Goal: Task Accomplishment & Management: Complete application form

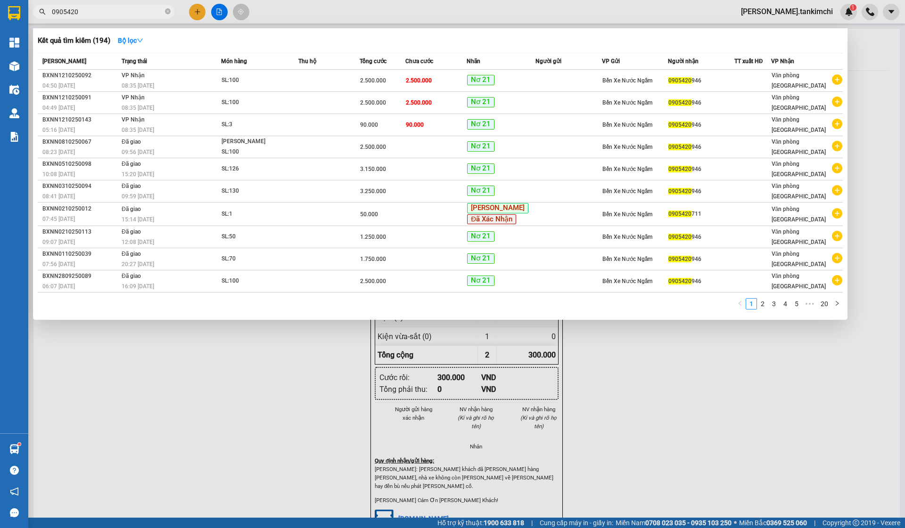
click at [439, 1] on div at bounding box center [452, 264] width 905 height 528
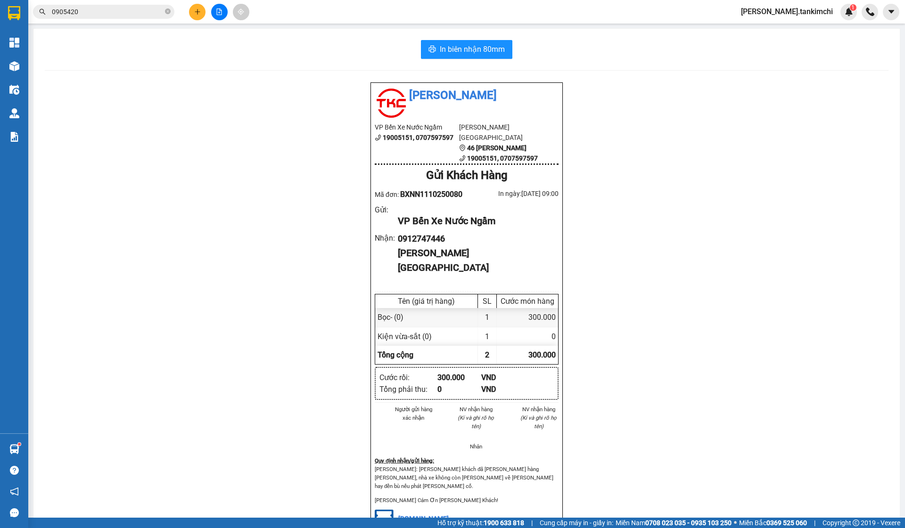
click at [123, 15] on input "0905420" at bounding box center [107, 12] width 111 height 10
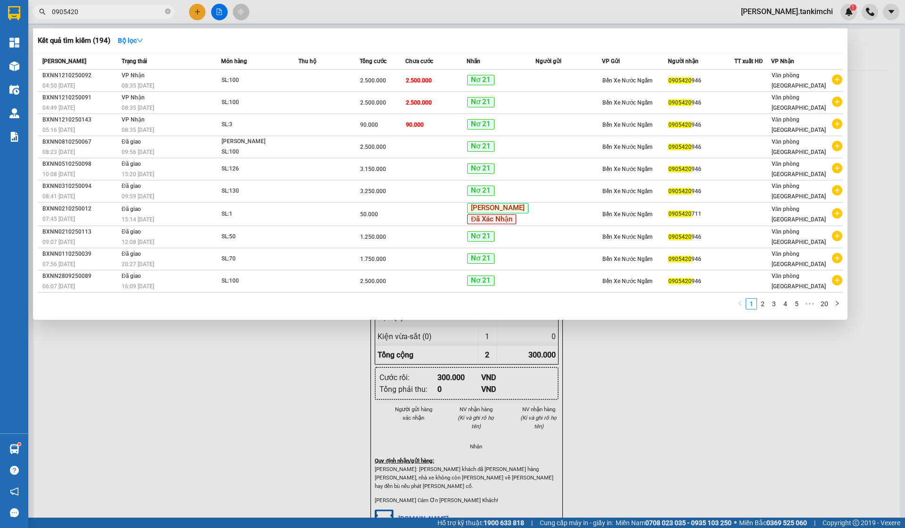
click at [123, 15] on input "0905420" at bounding box center [107, 12] width 111 height 10
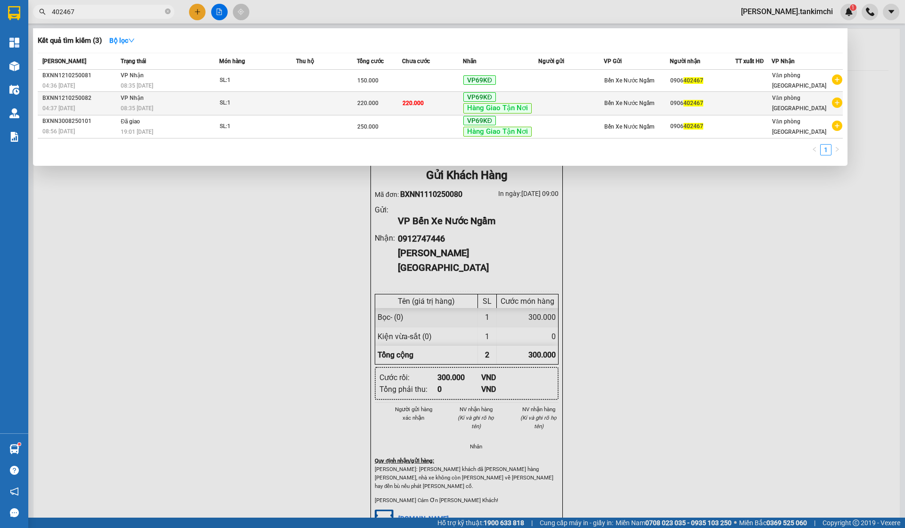
type input "402467"
click at [566, 105] on td at bounding box center [571, 104] width 66 height 24
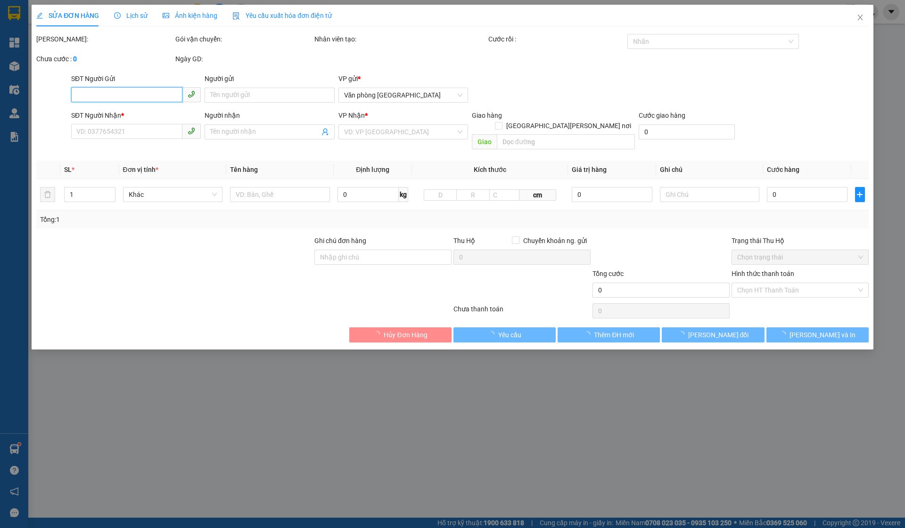
type input "0906402467"
type input "220.000"
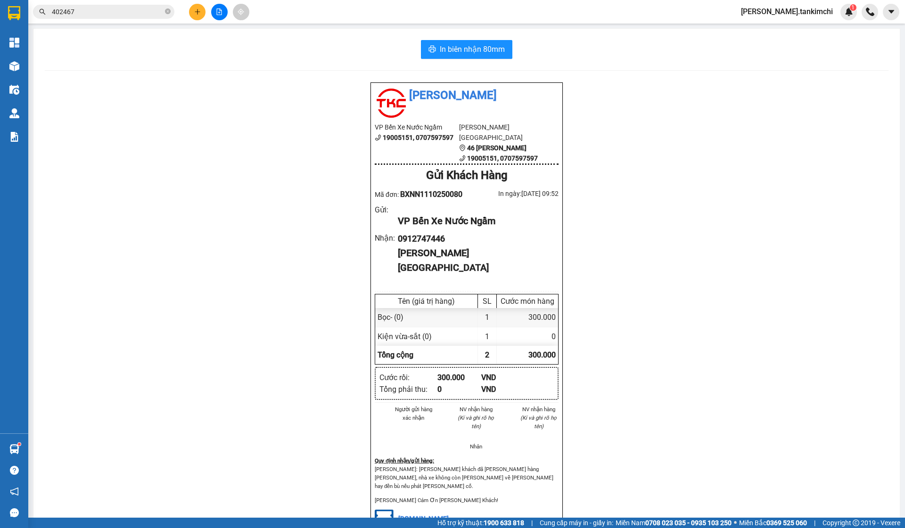
click at [138, 14] on input "402467" at bounding box center [107, 12] width 111 height 10
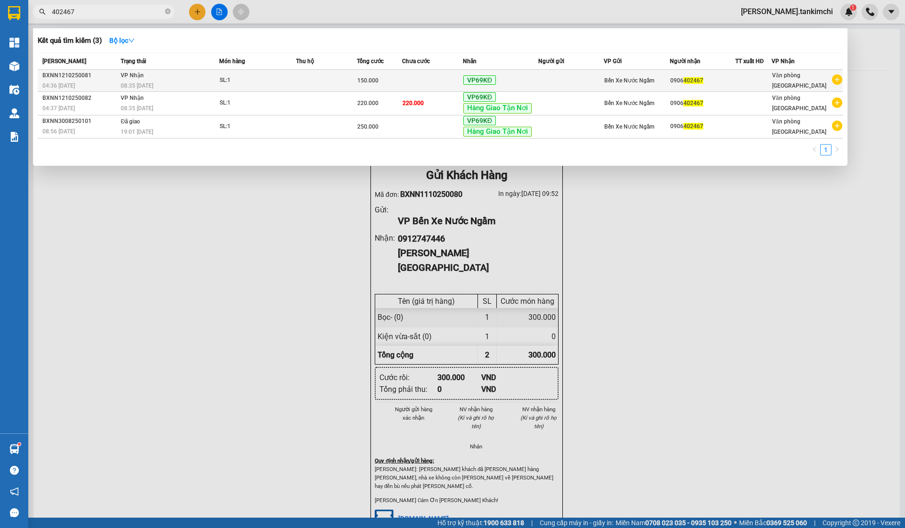
click at [378, 74] on td "150.000" at bounding box center [379, 81] width 45 height 22
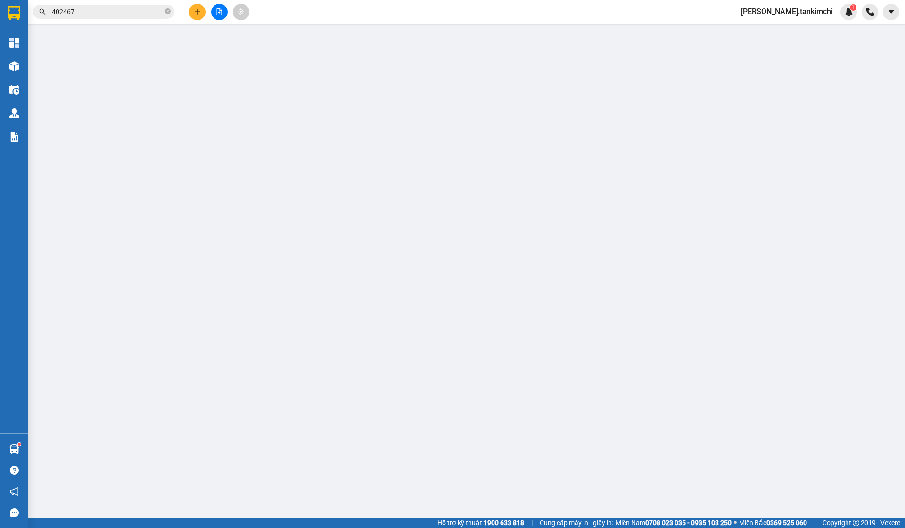
type input "0906402467"
type input "150.000"
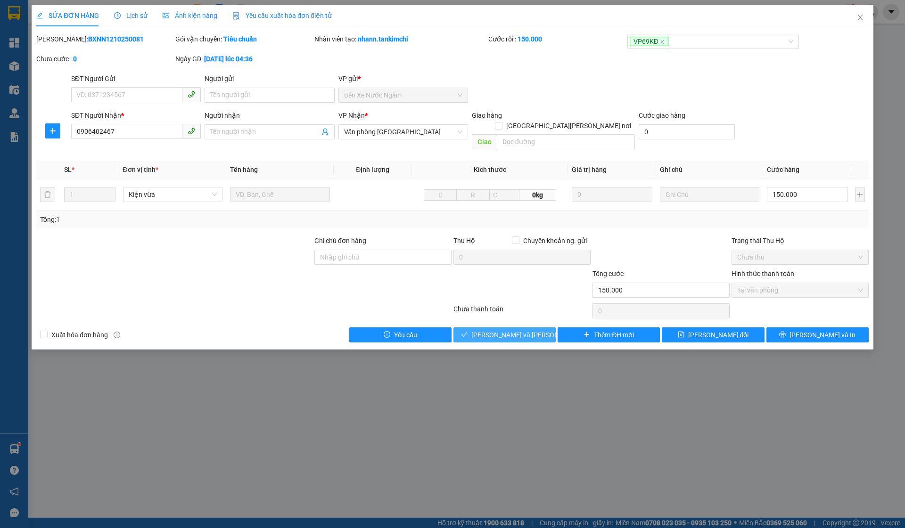
click at [485, 330] on span "[PERSON_NAME] và [PERSON_NAME] hàng" at bounding box center [534, 335] width 127 height 10
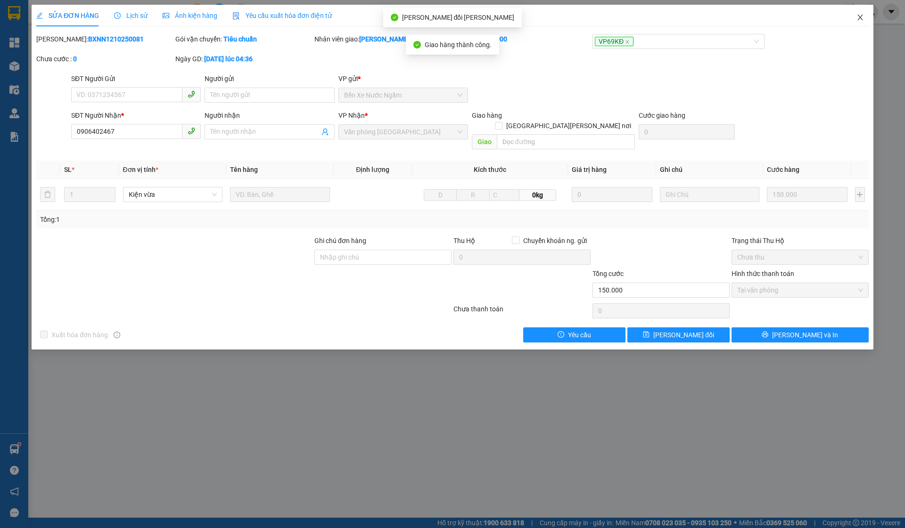
click at [867, 11] on span "Close" at bounding box center [860, 18] width 26 height 26
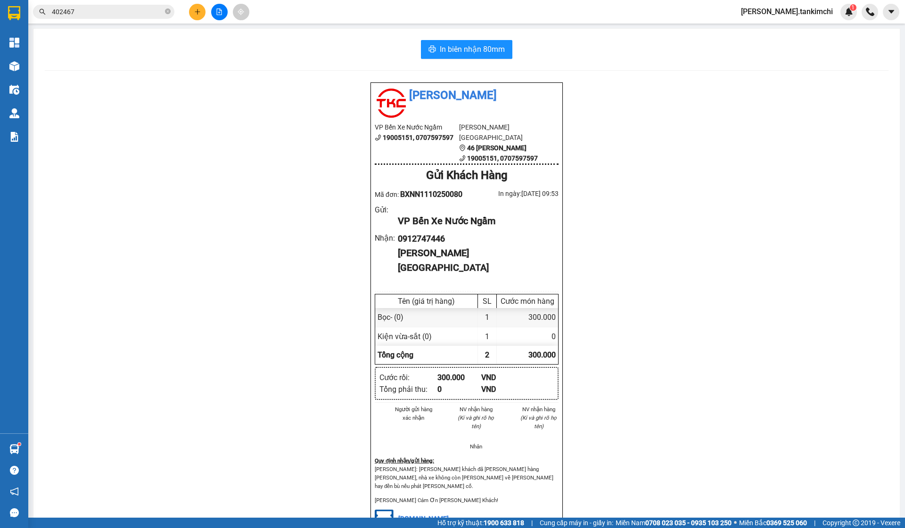
click at [94, 9] on input "402467" at bounding box center [107, 12] width 111 height 10
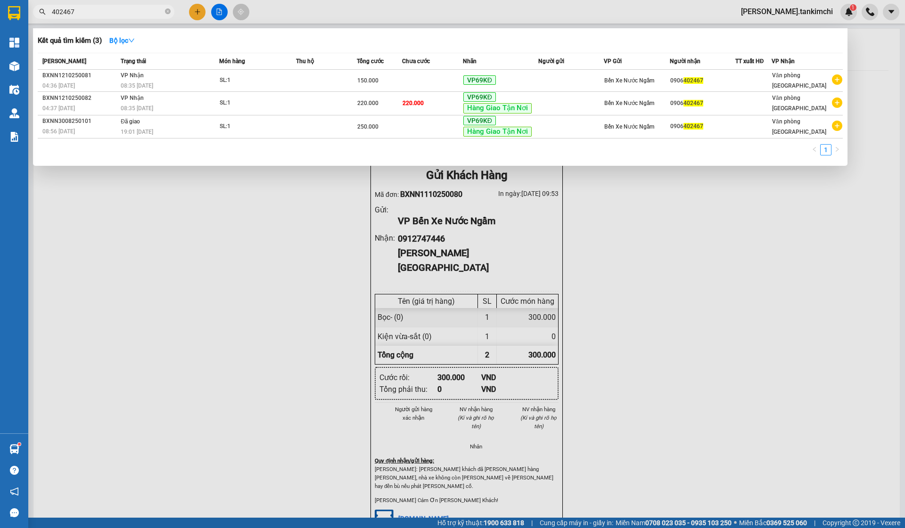
click at [94, 9] on input "402467" at bounding box center [107, 12] width 111 height 10
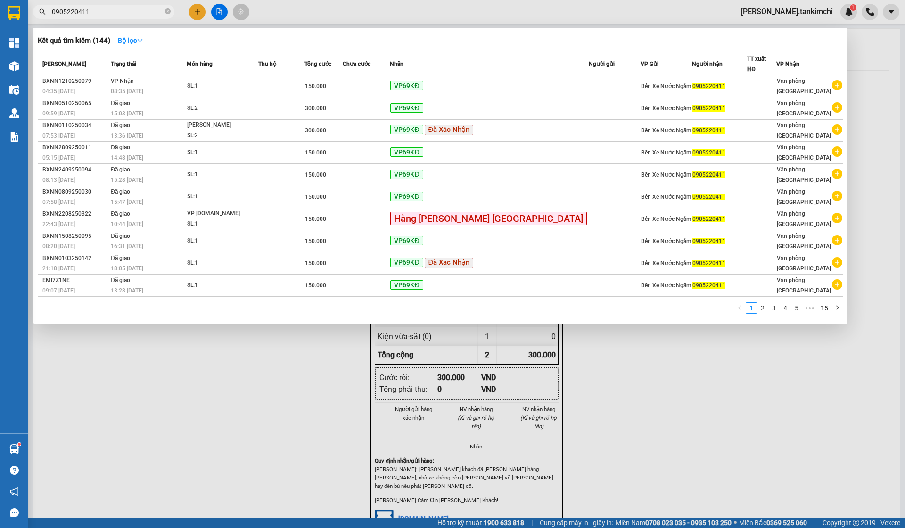
click at [99, 17] on span "0905220411" at bounding box center [103, 12] width 141 height 14
click at [105, 15] on input "0905220411" at bounding box center [107, 12] width 111 height 10
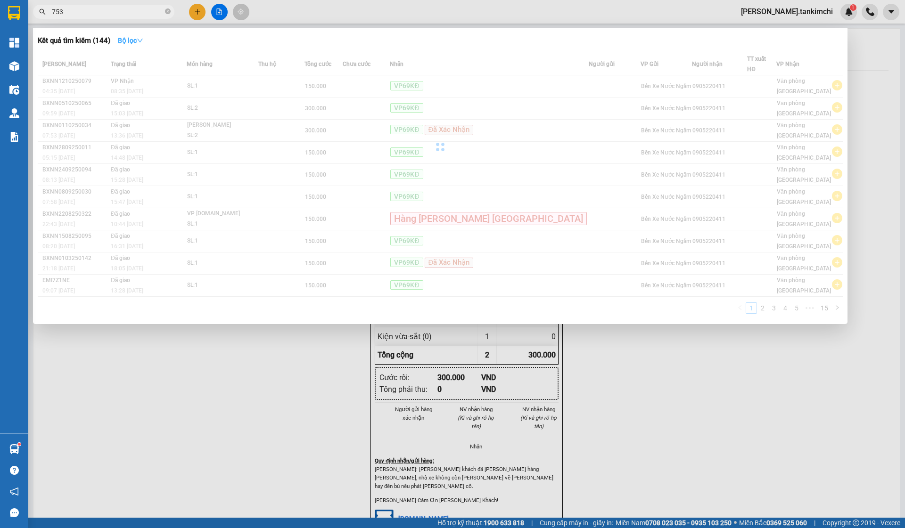
type input "753"
click at [135, 43] on strong "Bộ lọc" at bounding box center [130, 41] width 25 height 8
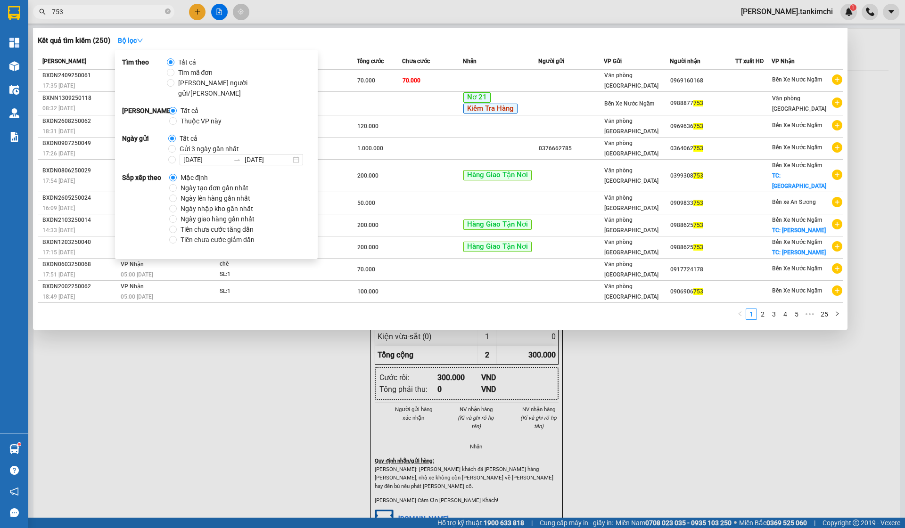
click at [211, 144] on span "Gửi 3 ngày gần nhất" at bounding box center [209, 149] width 67 height 10
click at [176, 145] on input "Gửi 3 ngày gần nhất" at bounding box center [172, 149] width 8 height 8
radio input "true"
radio input "false"
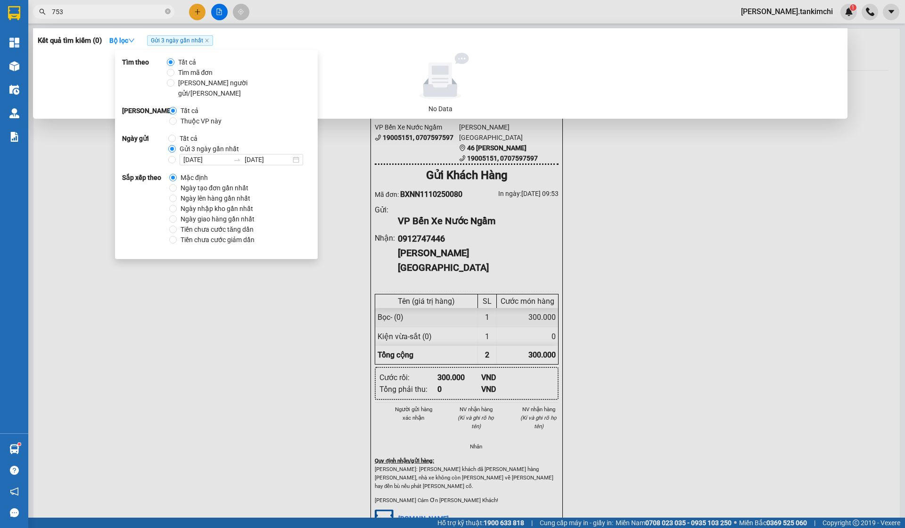
click at [94, 13] on input "753" at bounding box center [107, 12] width 111 height 10
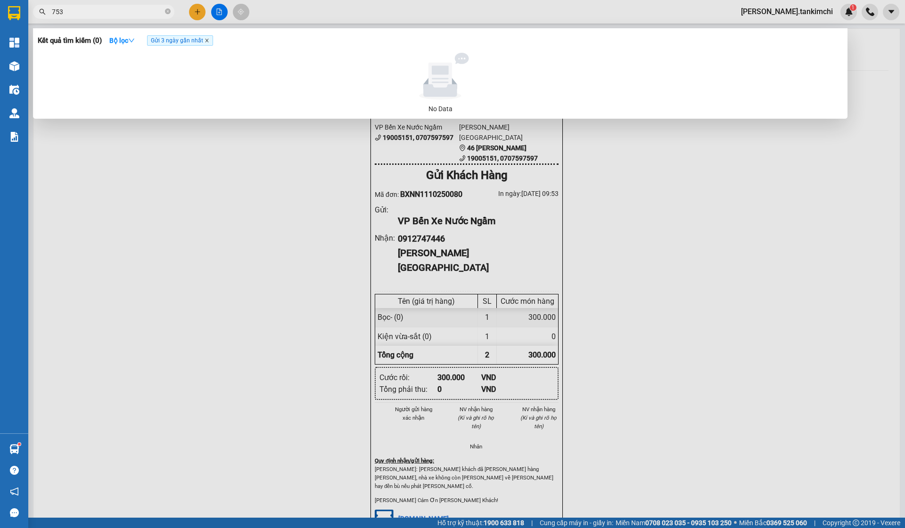
click at [209, 42] on icon "close" at bounding box center [207, 40] width 5 height 5
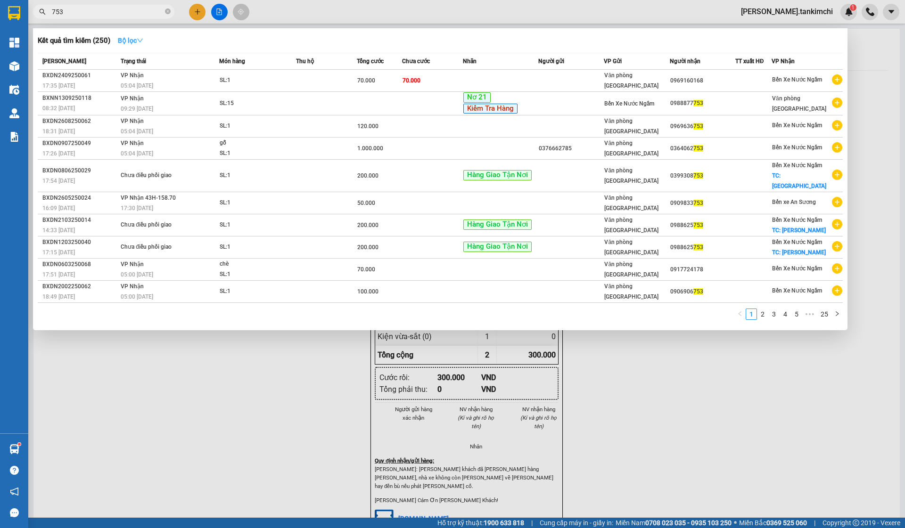
click at [130, 35] on button "Bộ lọc" at bounding box center [130, 40] width 41 height 15
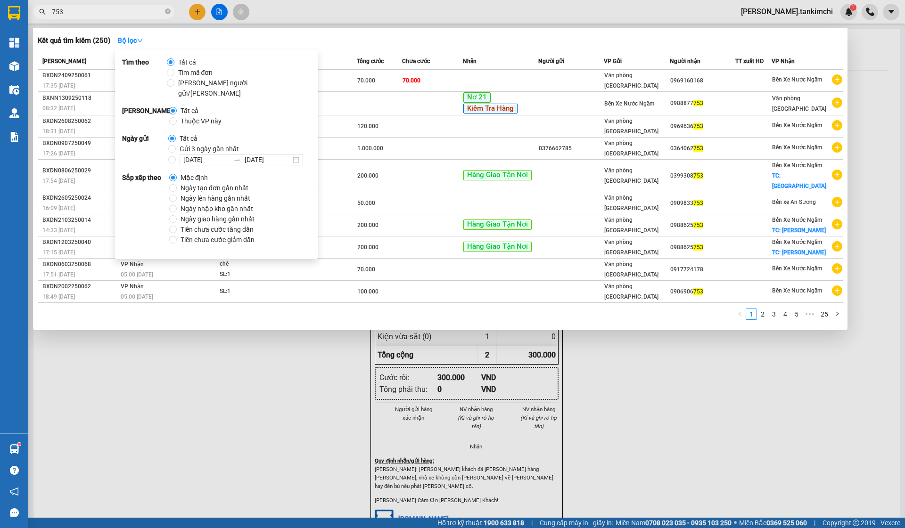
click at [208, 116] on span "Thuộc VP này" at bounding box center [201, 121] width 49 height 10
click at [177, 117] on input "Thuộc VP này" at bounding box center [173, 121] width 8 height 8
radio input "true"
radio input "false"
click at [205, 144] on span "Gửi 3 ngày gần nhất" at bounding box center [209, 149] width 67 height 10
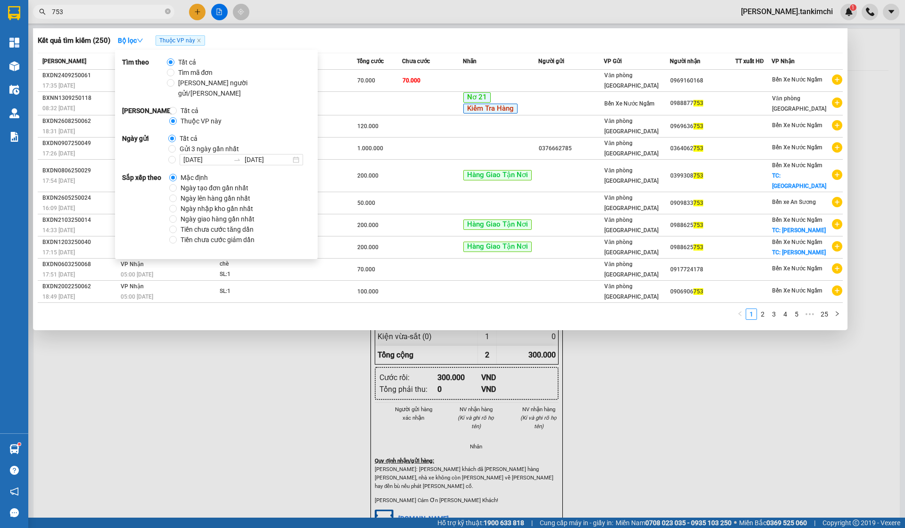
click at [176, 145] on input "Gửi 3 ngày gần nhất" at bounding box center [172, 149] width 8 height 8
radio input "true"
radio input "false"
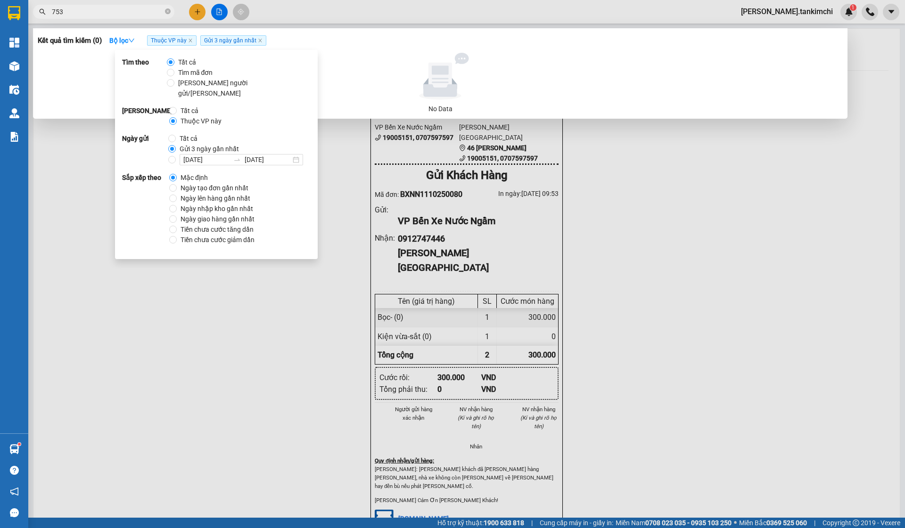
click at [90, 17] on span "753" at bounding box center [103, 12] width 141 height 14
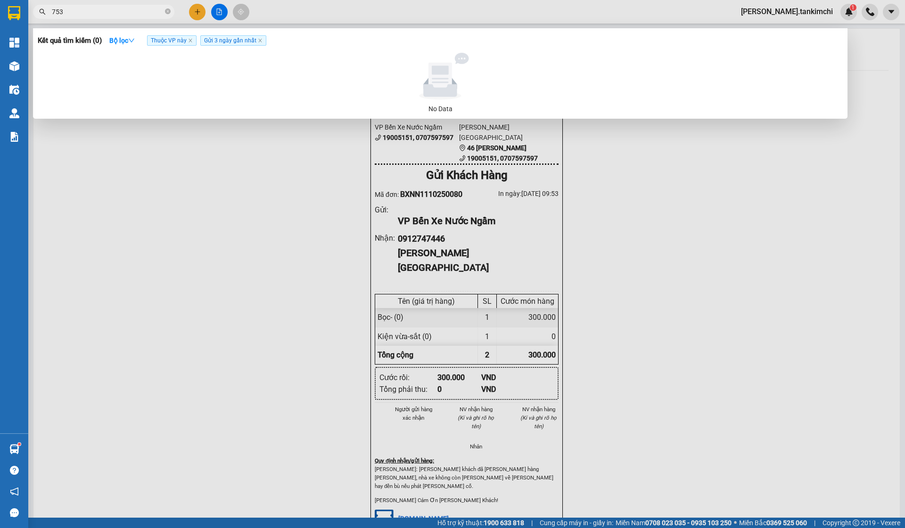
click at [90, 17] on span "753" at bounding box center [103, 12] width 141 height 14
click at [94, 14] on input "753" at bounding box center [107, 12] width 111 height 10
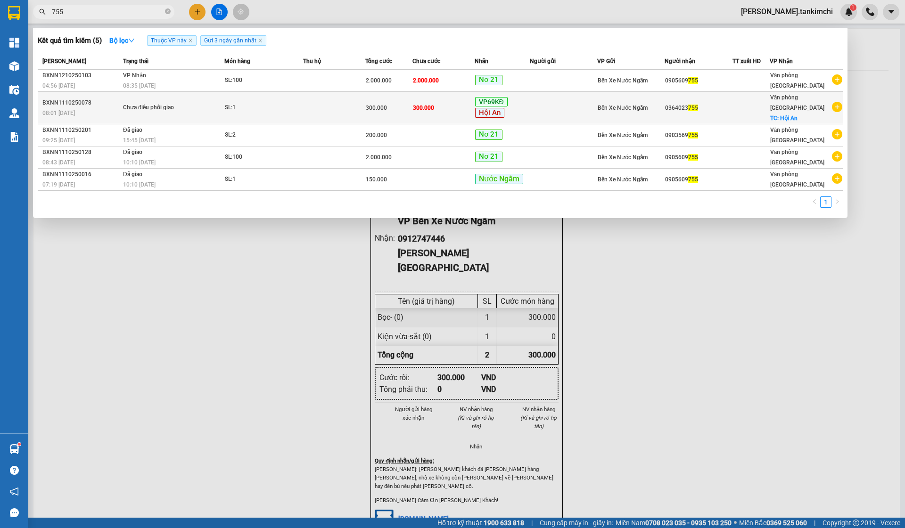
type input "755"
click at [466, 102] on td "300.000" at bounding box center [443, 108] width 62 height 33
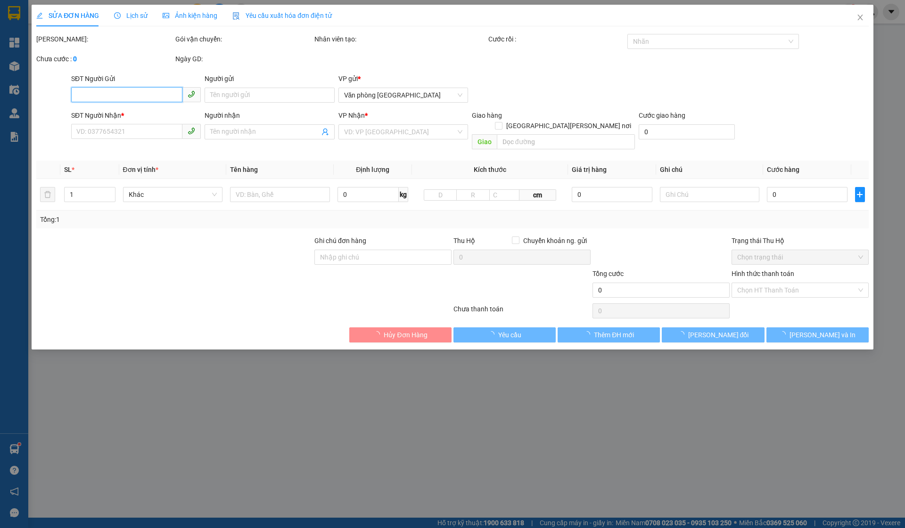
type input "0364023755"
checkbox input "true"
type input "Hội An"
type input "300.000"
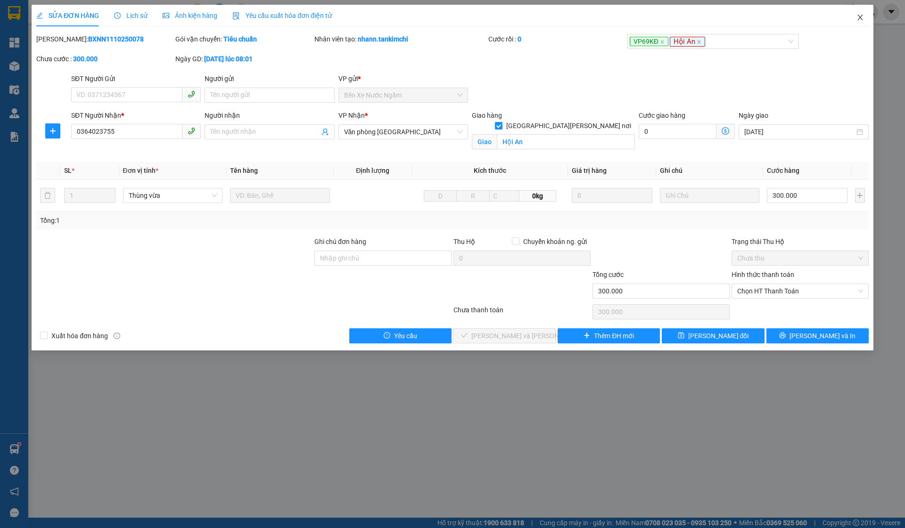
click at [862, 16] on icon "close" at bounding box center [860, 18] width 8 height 8
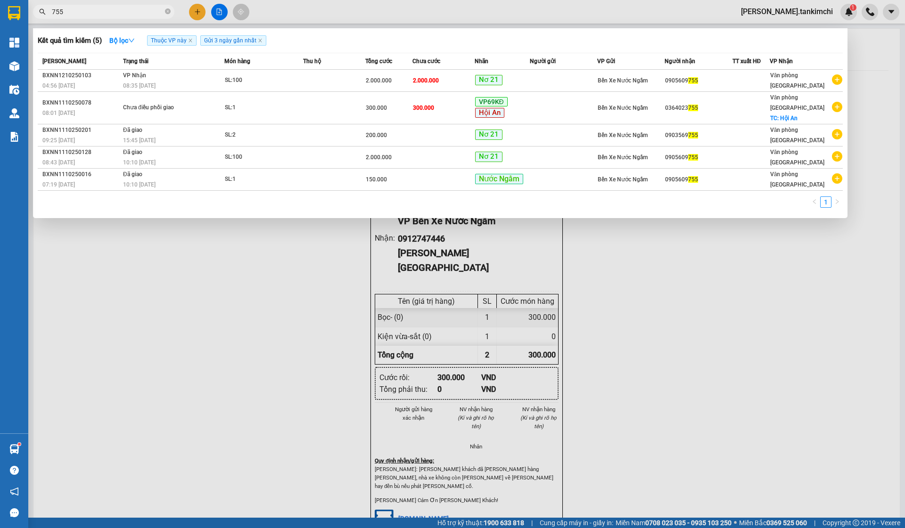
click at [109, 18] on span "755" at bounding box center [103, 12] width 141 height 14
click at [111, 13] on input "755" at bounding box center [107, 12] width 111 height 10
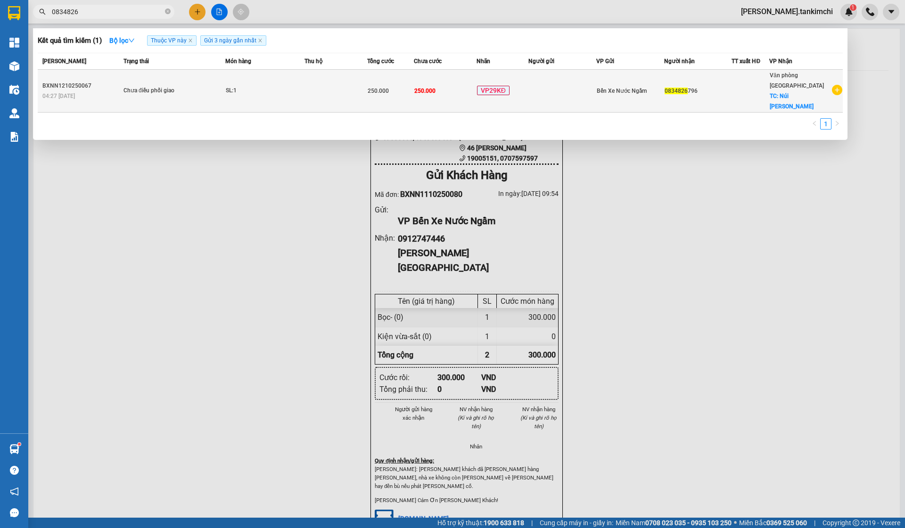
type input "0834826"
click at [614, 88] on span "Bến Xe Nước Ngầm" at bounding box center [622, 91] width 50 height 7
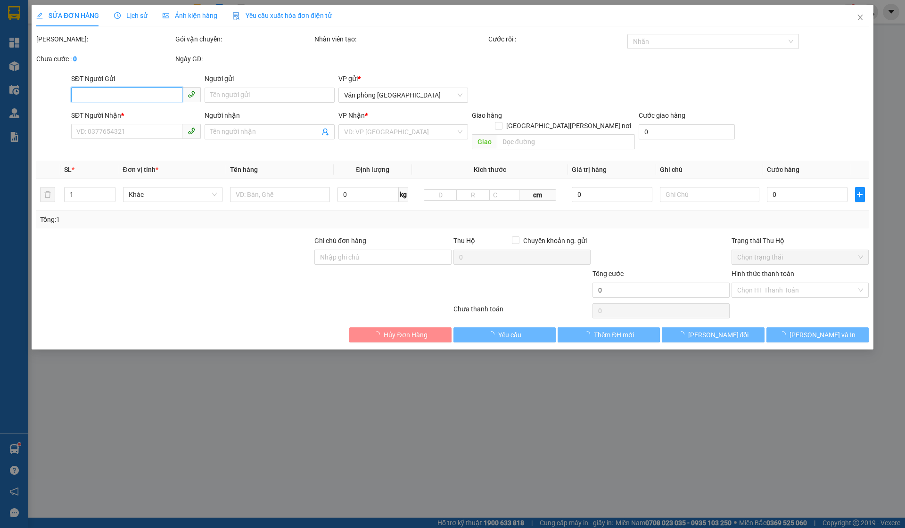
type input "0834826796"
checkbox input "true"
type input "Núi [PERSON_NAME]"
type input "250.000"
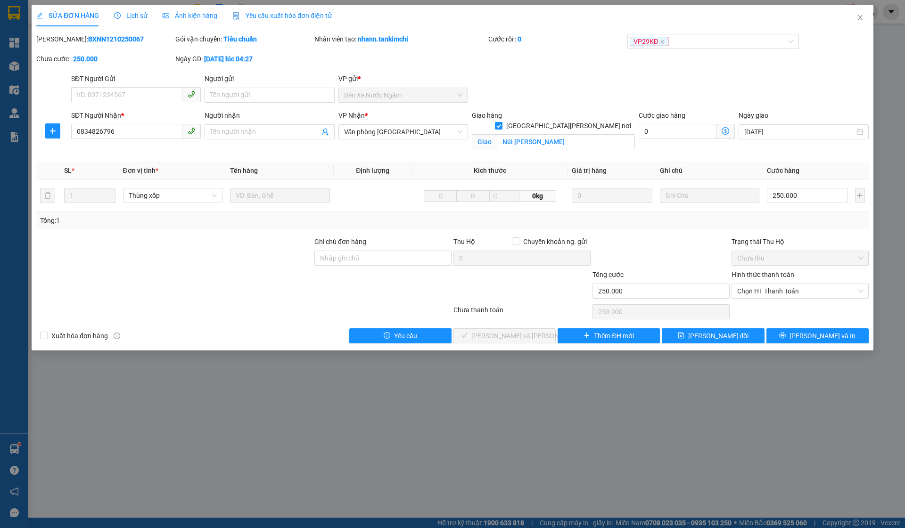
click at [805, 282] on div "Hình thức thanh toán" at bounding box center [799, 277] width 137 height 14
click at [797, 292] on span "Chọn HT Thanh Toán" at bounding box center [800, 291] width 126 height 14
click at [773, 305] on div "Tại văn phòng" at bounding box center [800, 310] width 126 height 10
type input "0"
click at [513, 336] on span "[PERSON_NAME] và [PERSON_NAME] hàng" at bounding box center [534, 336] width 127 height 10
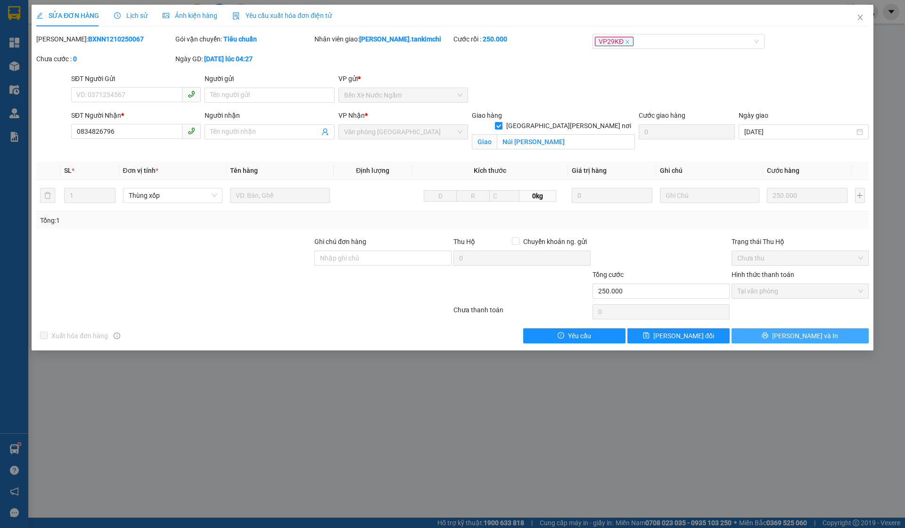
click at [826, 333] on button "[PERSON_NAME] và In" at bounding box center [799, 336] width 137 height 15
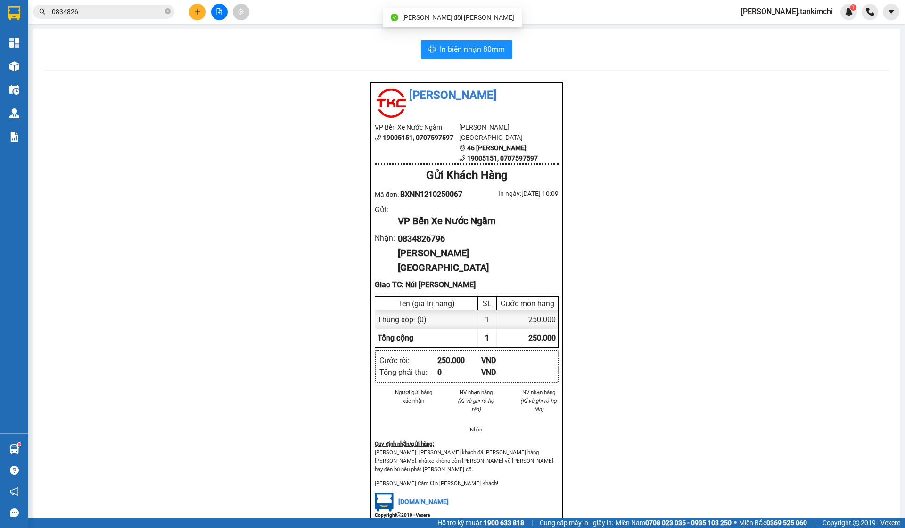
click at [504, 62] on div "In [PERSON_NAME] 80mm [PERSON_NAME] Chi VP Bến Xe Nước Ngầm 19005151, 070759759…" at bounding box center [466, 295] width 866 height 532
click at [499, 53] on span "In biên nhận 80mm" at bounding box center [472, 49] width 65 height 12
click at [95, 13] on input "0834826" at bounding box center [107, 12] width 111 height 10
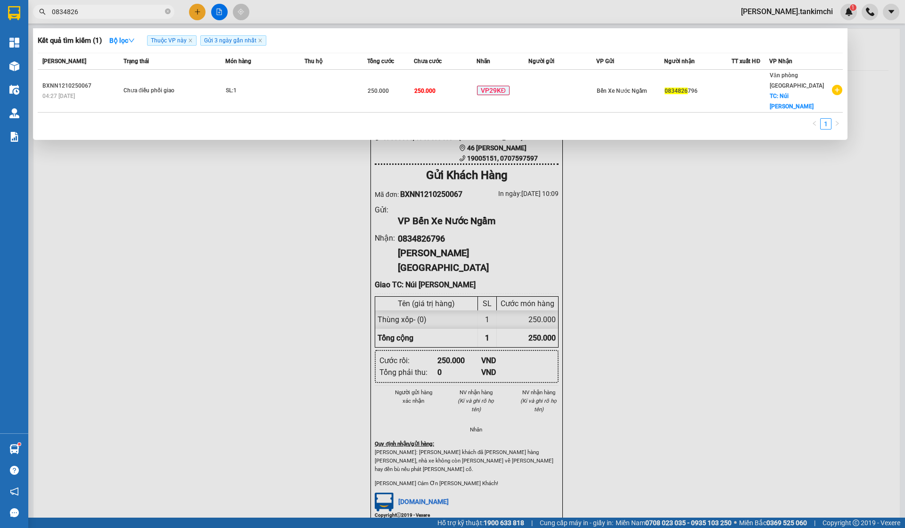
click at [95, 13] on input "0834826" at bounding box center [107, 12] width 111 height 10
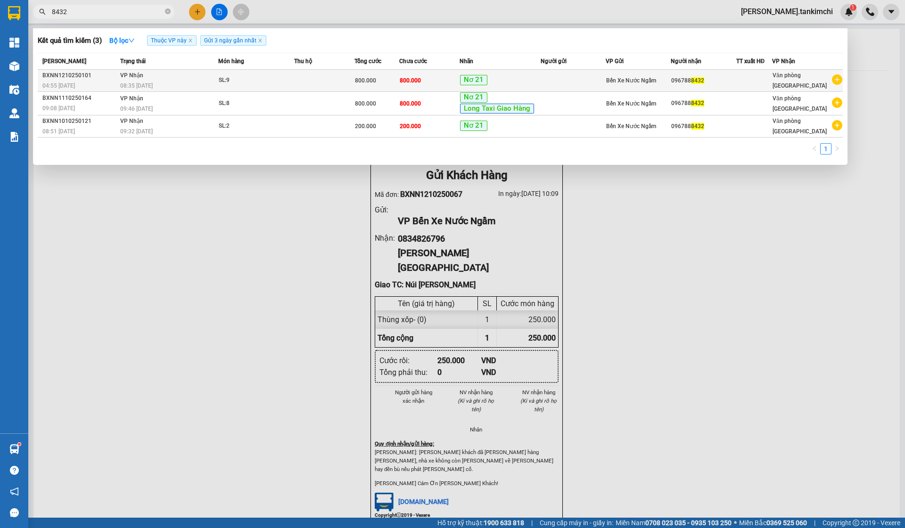
type input "8432"
click at [506, 78] on div "Nơ 21" at bounding box center [500, 80] width 80 height 11
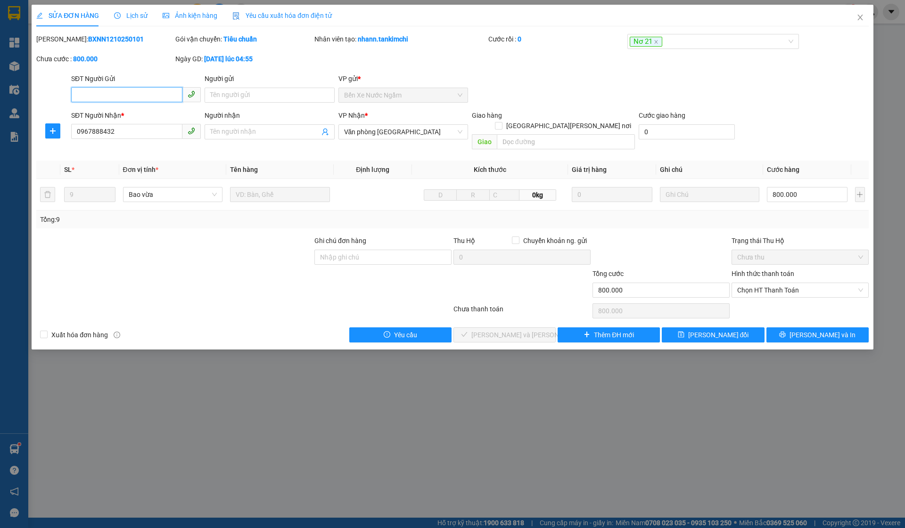
type input "0967888432"
type input "800.000"
click at [724, 44] on div "Nơ 21" at bounding box center [709, 41] width 158 height 11
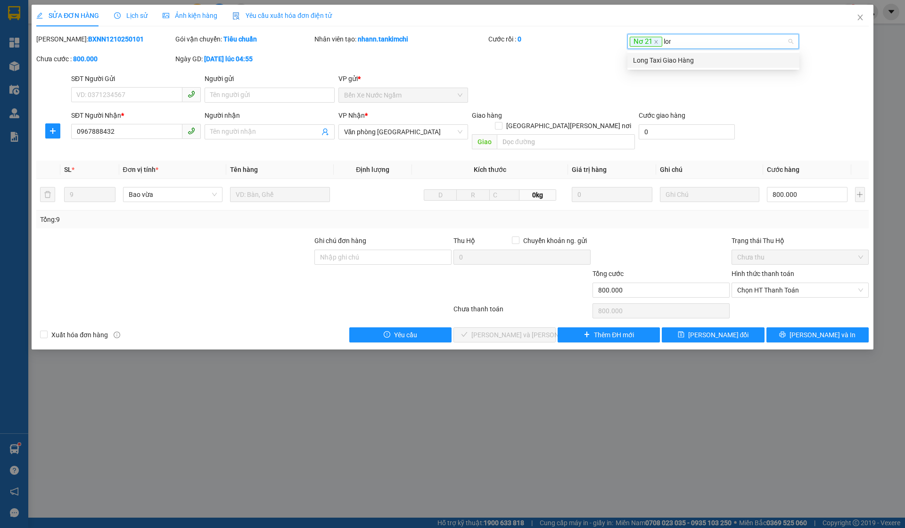
type input "long"
click at [682, 58] on div "Long Taxi Giao Hàng" at bounding box center [713, 60] width 161 height 10
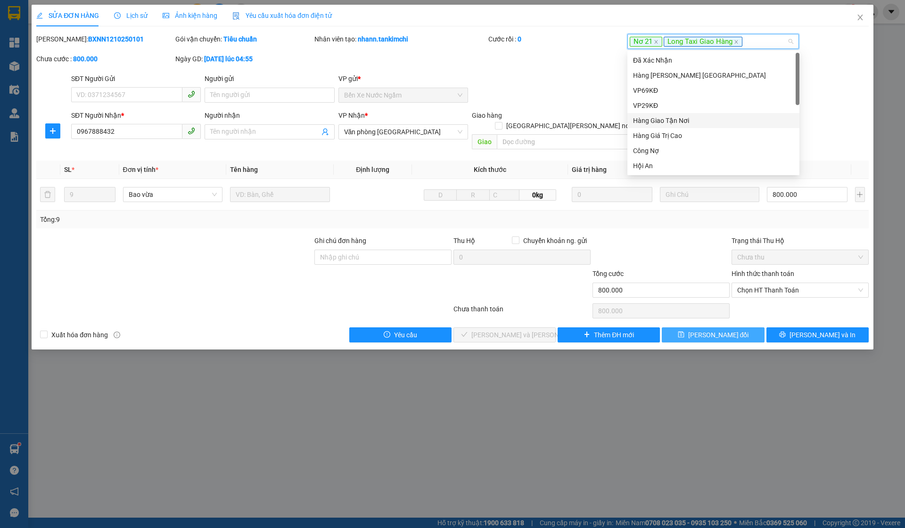
click at [719, 330] on span "[PERSON_NAME] đổi" at bounding box center [718, 335] width 61 height 10
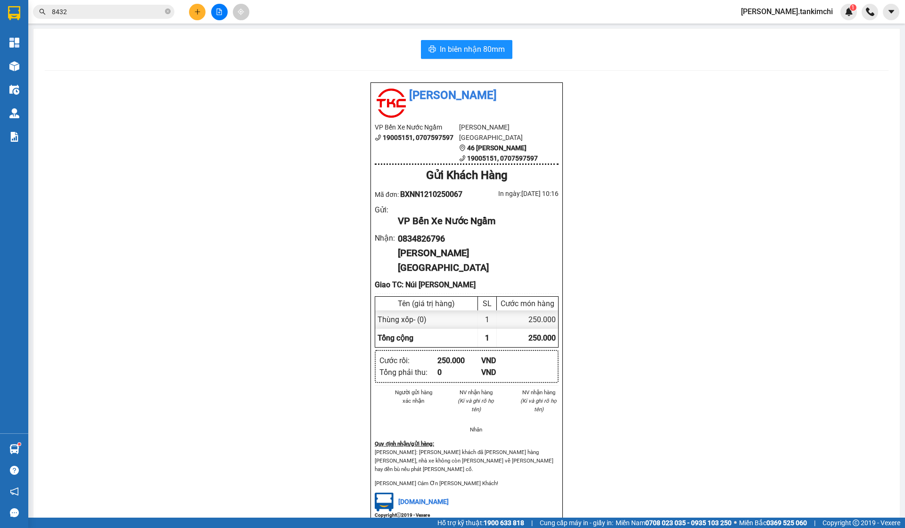
click at [109, 17] on span "8432" at bounding box center [103, 12] width 141 height 14
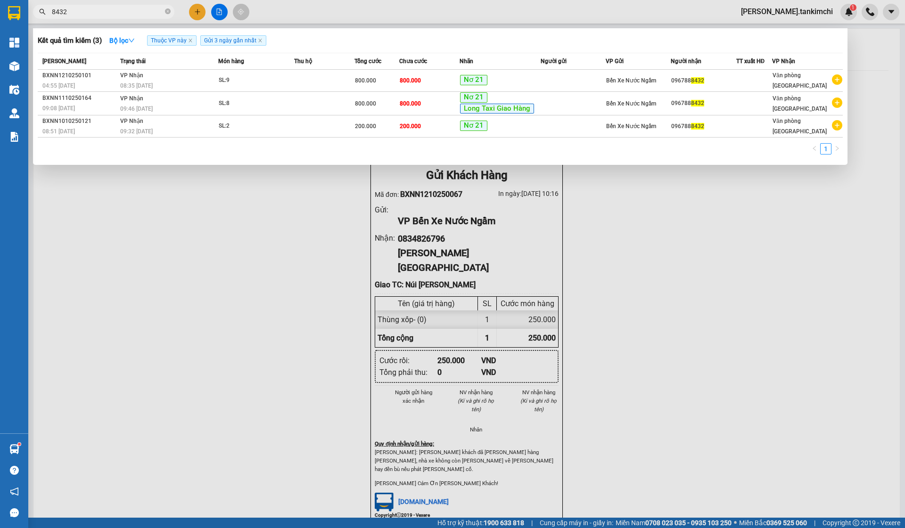
click at [105, 12] on input "8432" at bounding box center [107, 12] width 111 height 10
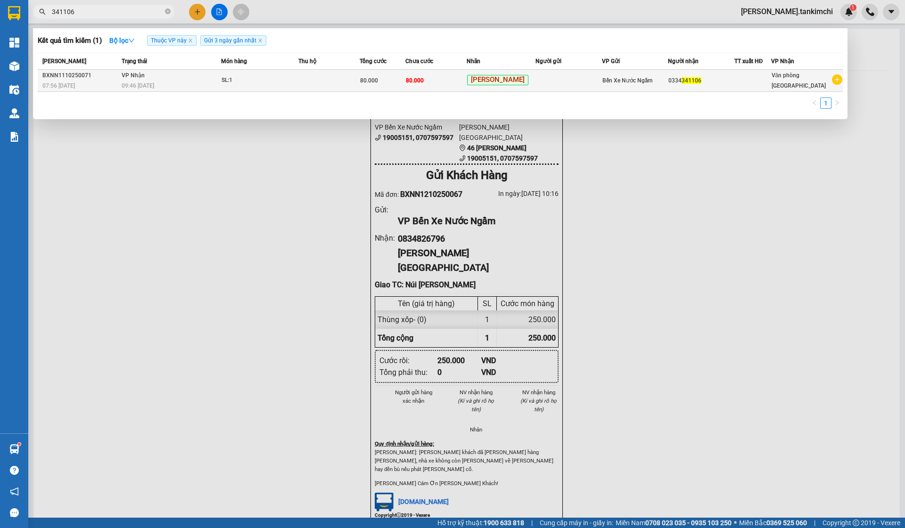
type input "341106"
click at [467, 82] on td "80.000" at bounding box center [435, 81] width 61 height 22
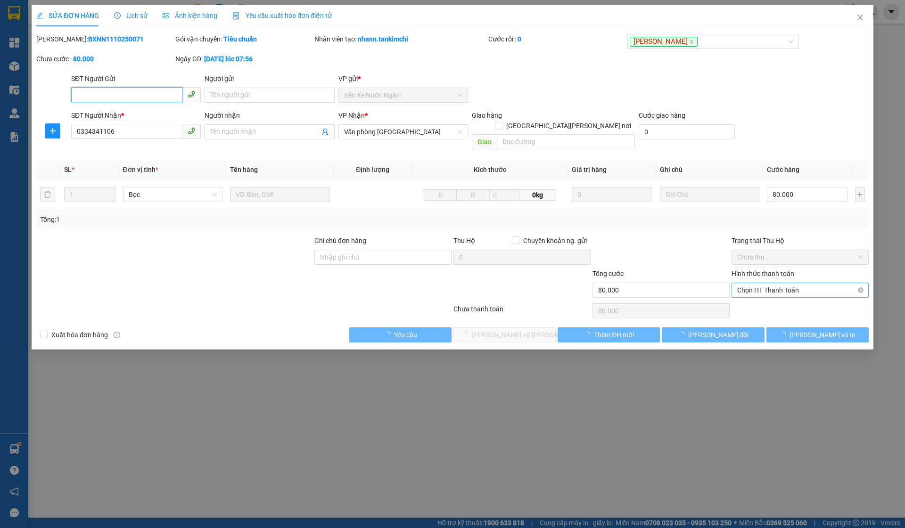
click at [776, 283] on span "Chọn HT Thanh Toán" at bounding box center [800, 290] width 126 height 14
click at [773, 292] on div "Tại văn phòng" at bounding box center [799, 298] width 137 height 15
type input "0"
click at [536, 330] on button "[PERSON_NAME] và [PERSON_NAME] hàng" at bounding box center [504, 335] width 102 height 15
click at [527, 330] on span "[PERSON_NAME] và [PERSON_NAME] hàng" at bounding box center [534, 335] width 127 height 10
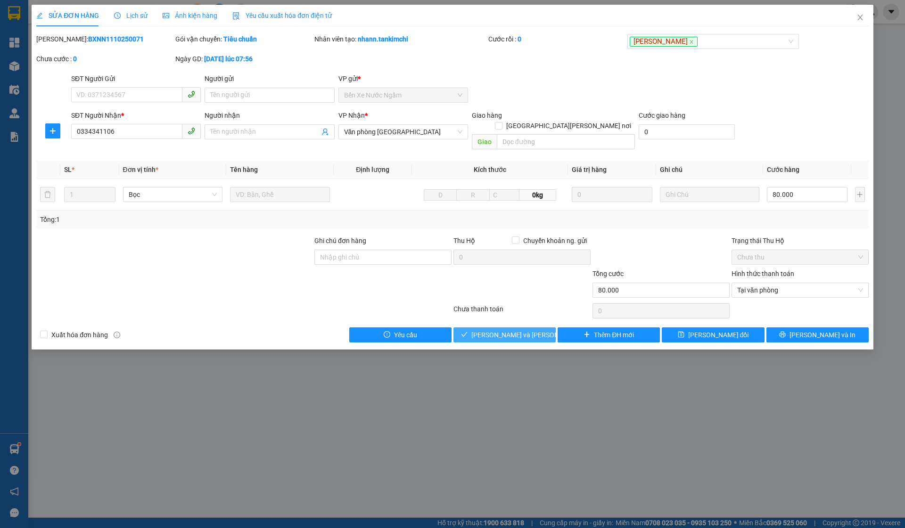
click at [525, 330] on span "[PERSON_NAME] và [PERSON_NAME] hàng" at bounding box center [534, 335] width 127 height 10
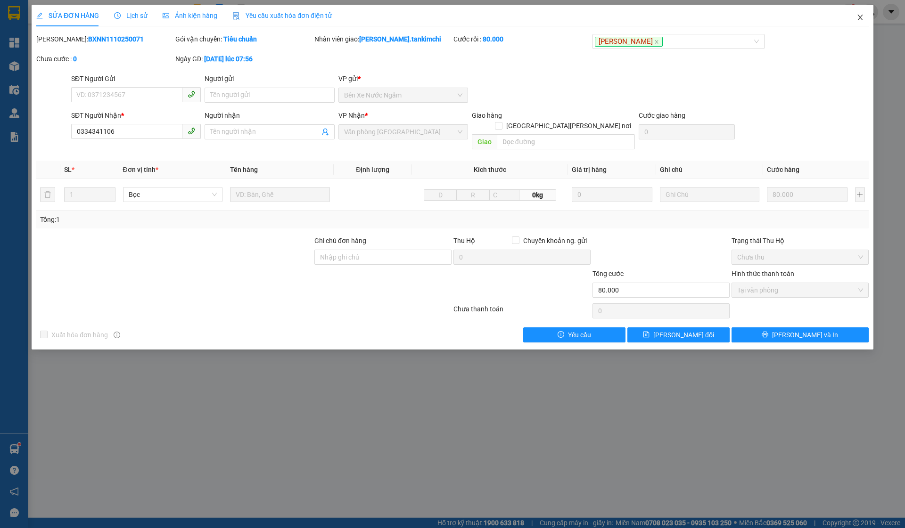
click at [863, 27] on span "Close" at bounding box center [860, 18] width 26 height 26
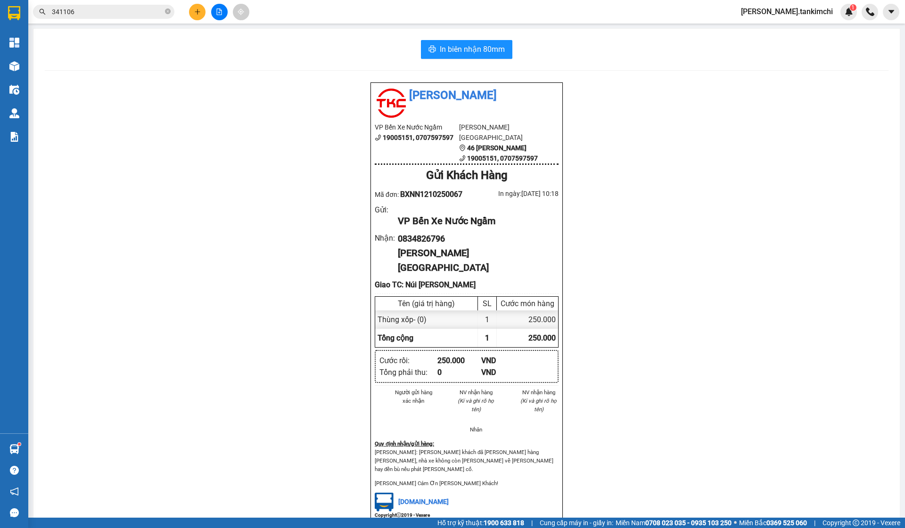
click at [91, 15] on input "341106" at bounding box center [107, 12] width 111 height 10
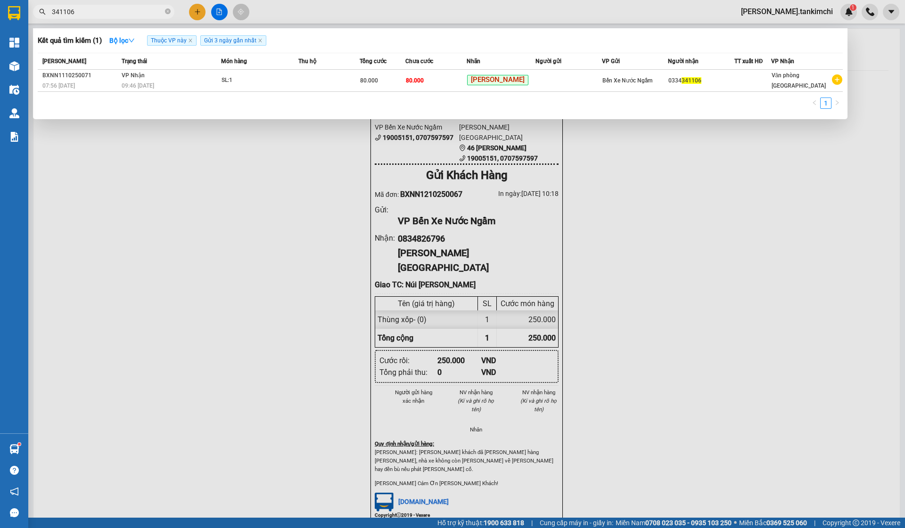
click at [91, 15] on input "341106" at bounding box center [107, 12] width 111 height 10
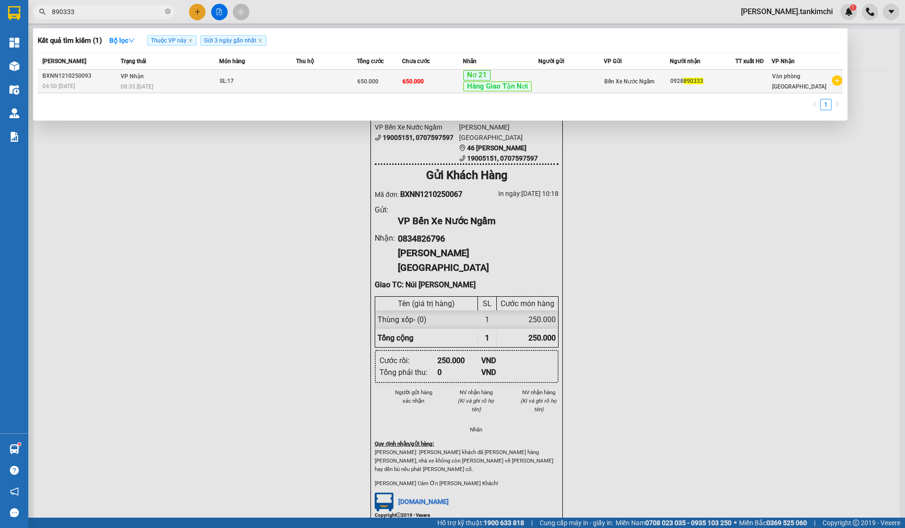
type input "890333"
click at [468, 85] on span "Hàng Giao Tận Nơi" at bounding box center [497, 87] width 68 height 10
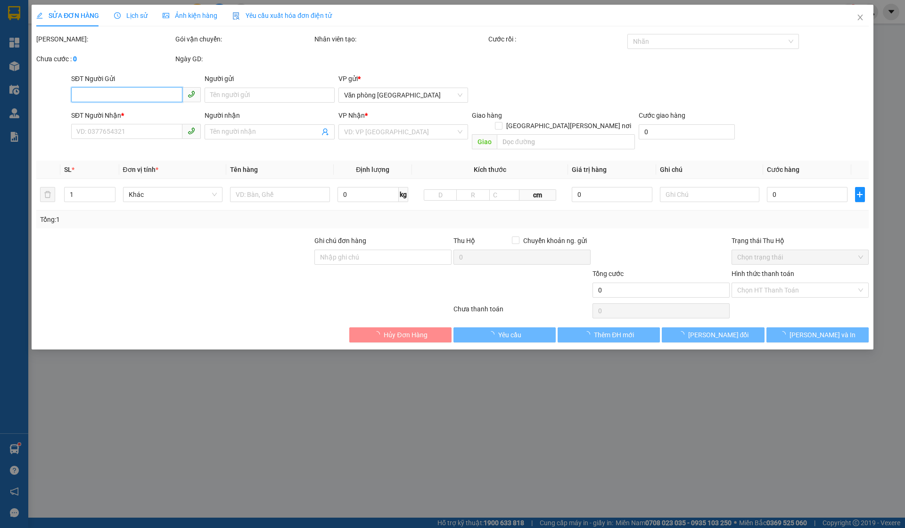
type input "0928890333"
type input "650.000"
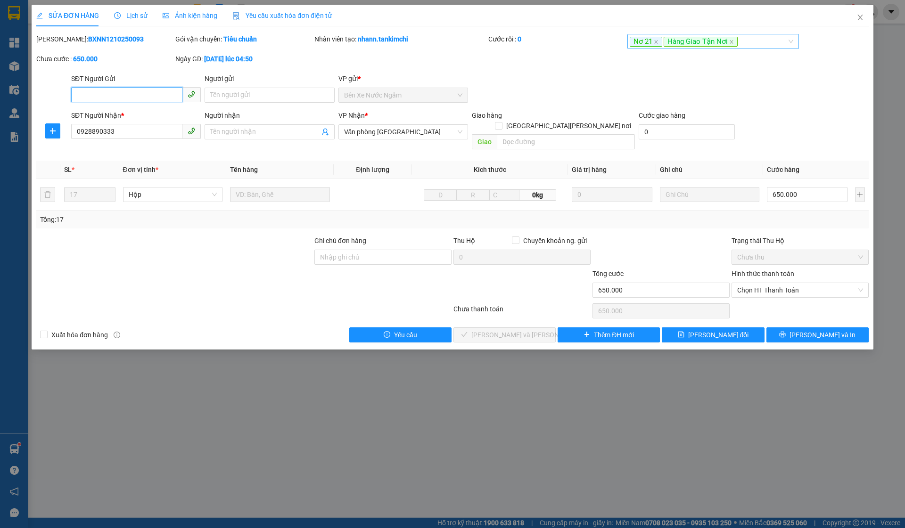
click at [745, 41] on div "Nơ 21 Hàng [PERSON_NAME] Nơi" at bounding box center [709, 41] width 158 height 11
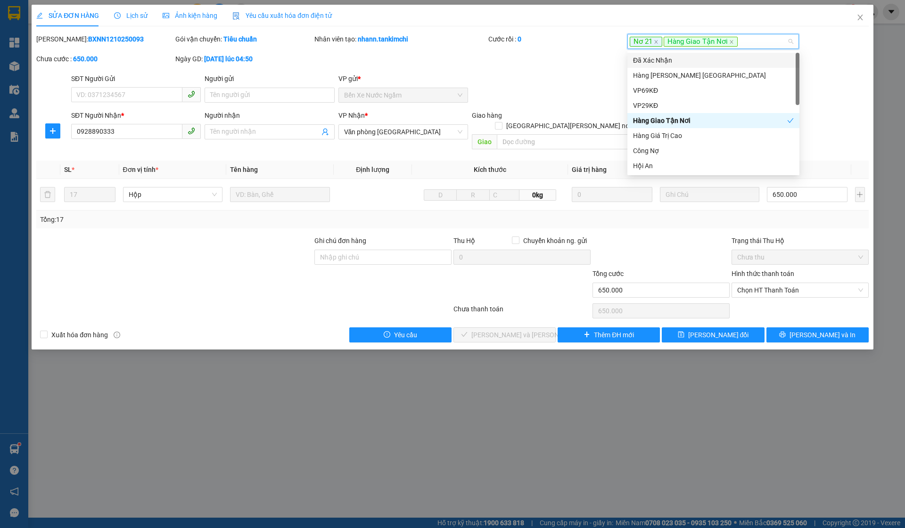
type input "o"
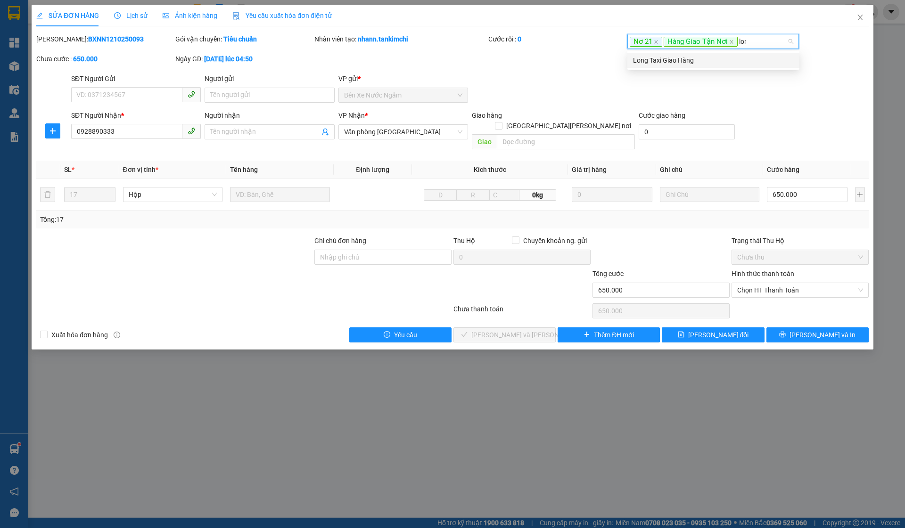
type input "long"
click at [699, 58] on div "Long Taxi Giao Hàng" at bounding box center [713, 60] width 161 height 10
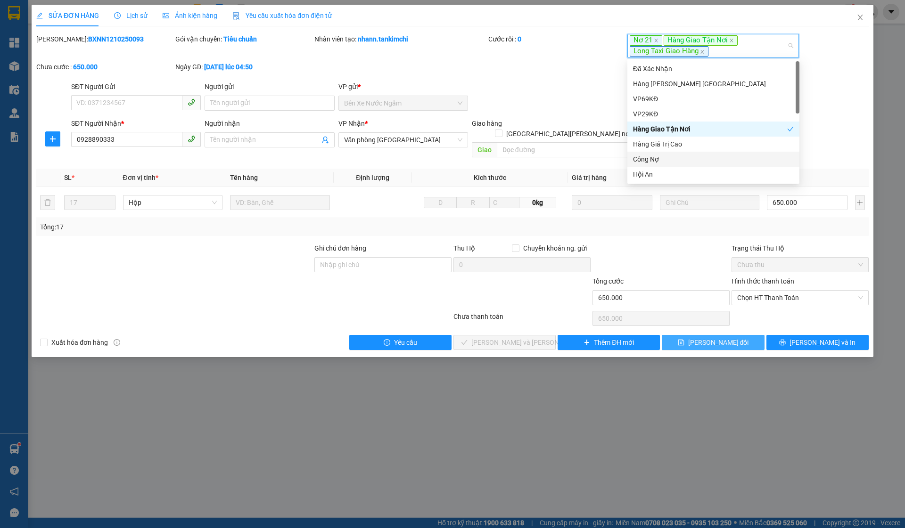
click at [709, 337] on span "[PERSON_NAME] đổi" at bounding box center [718, 342] width 61 height 10
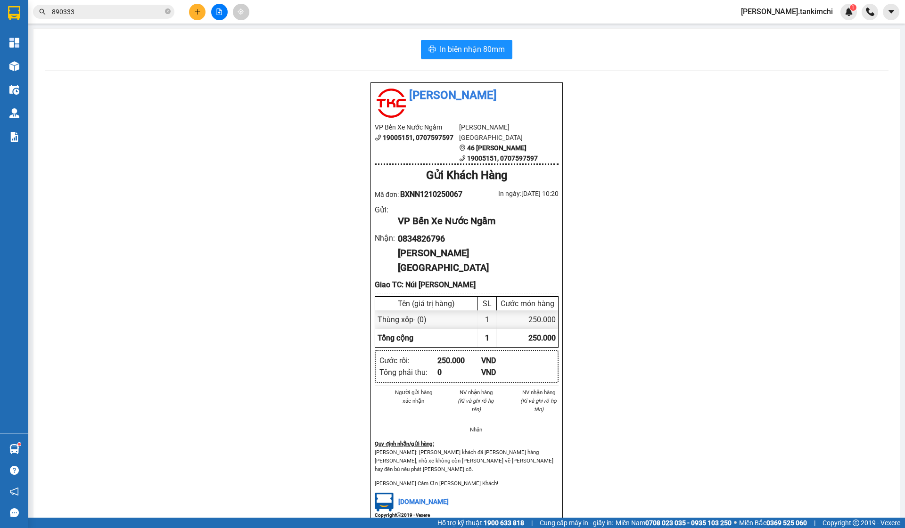
click at [100, 13] on input "890333" at bounding box center [107, 12] width 111 height 10
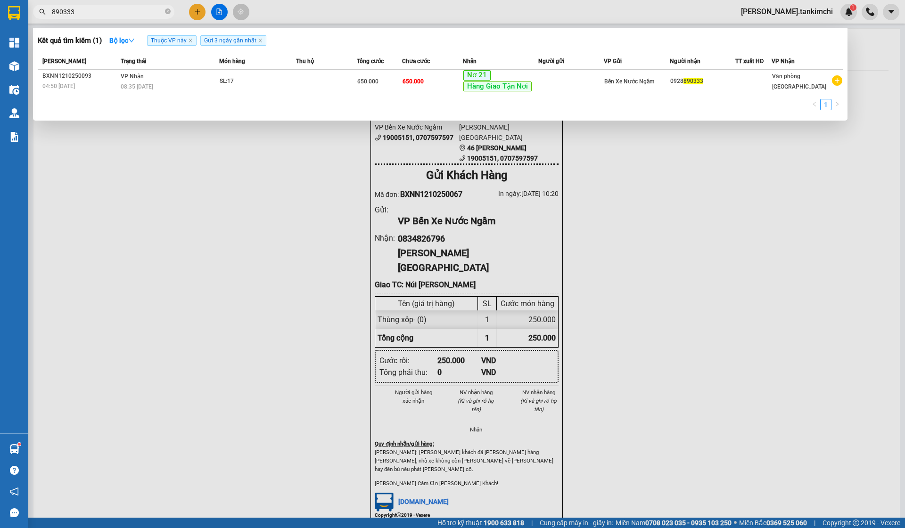
click at [100, 13] on input "890333" at bounding box center [107, 12] width 111 height 10
